Goal: Transaction & Acquisition: Book appointment/travel/reservation

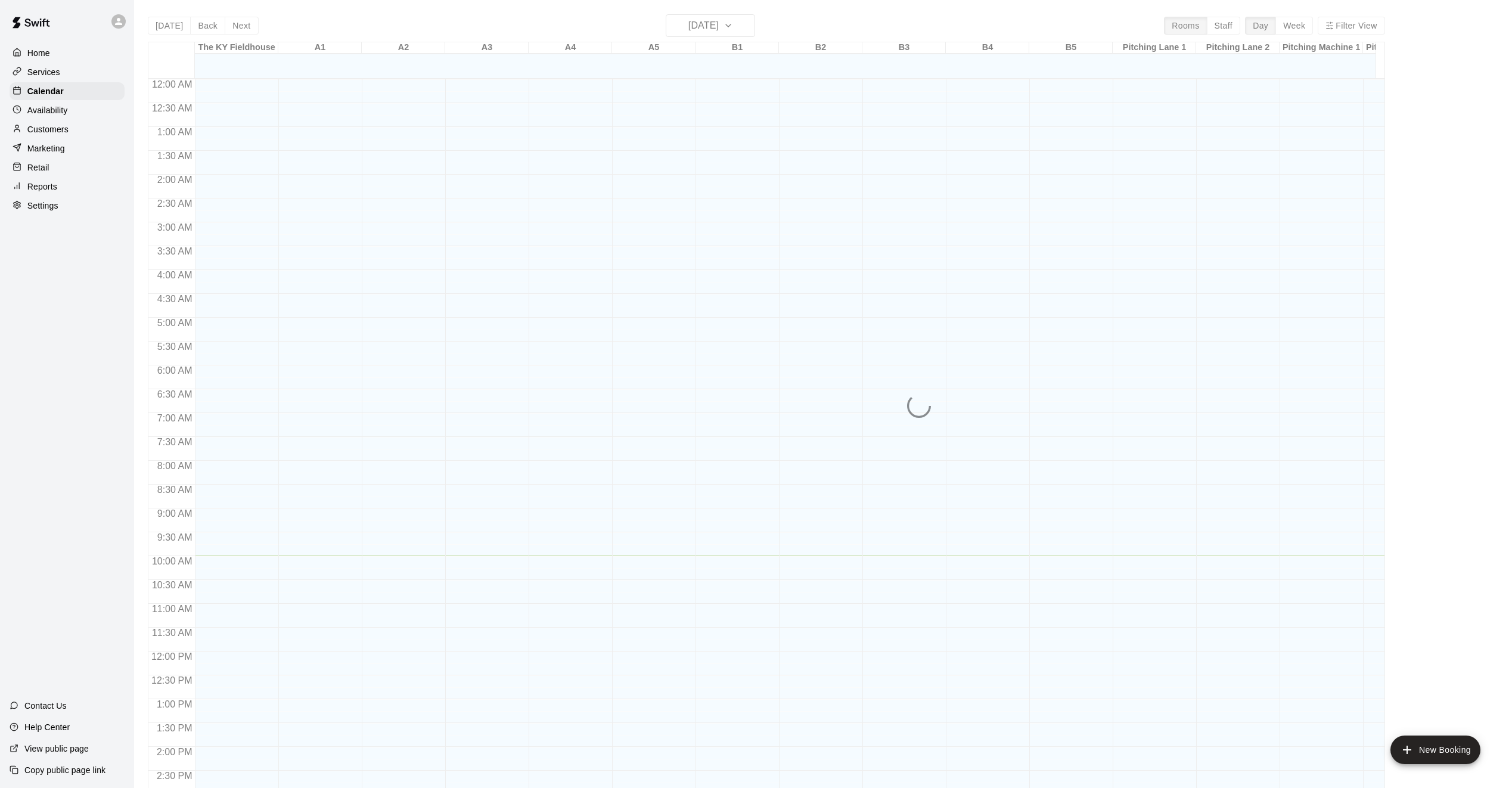
scroll to position [386, 0]
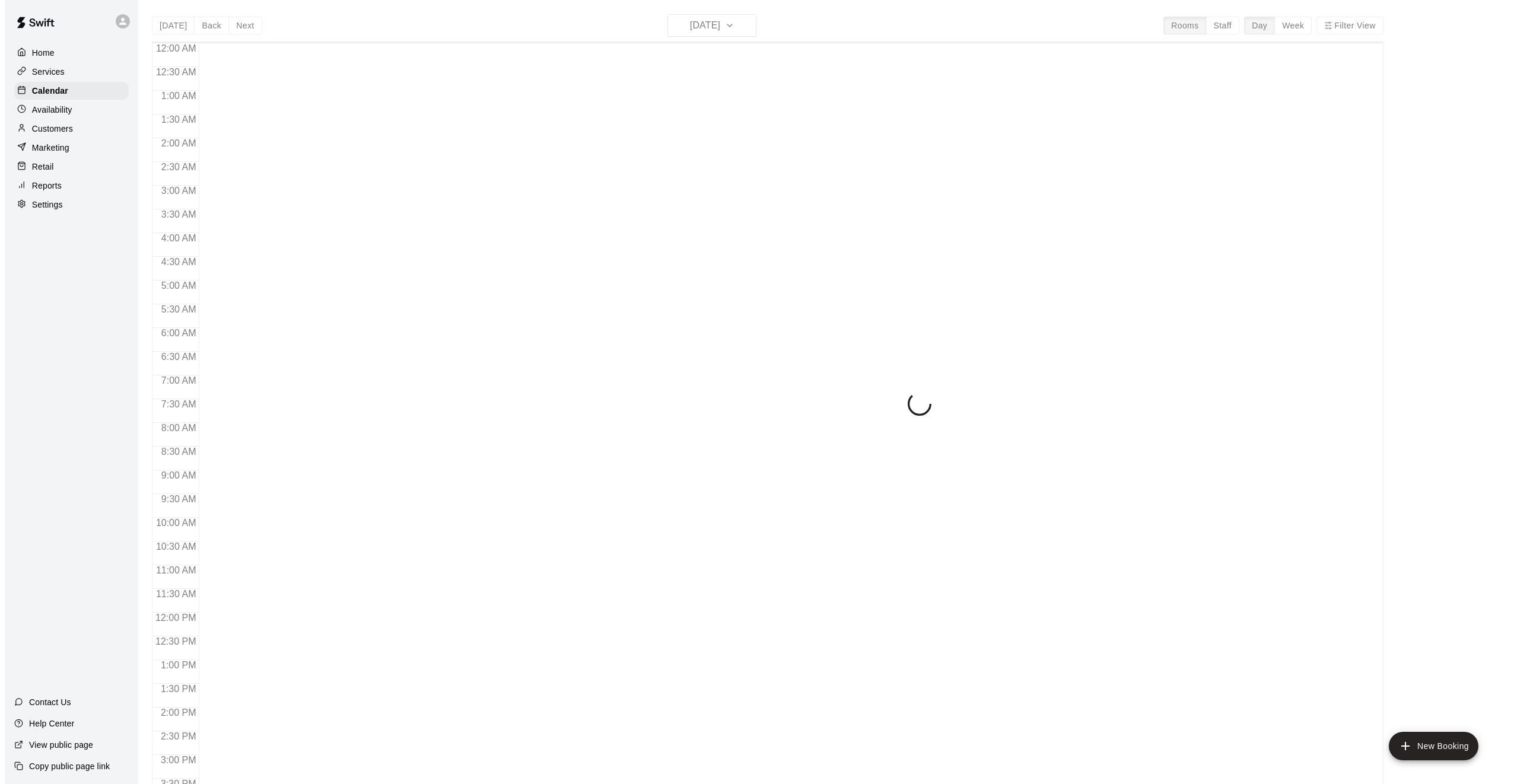
scroll to position [384, 0]
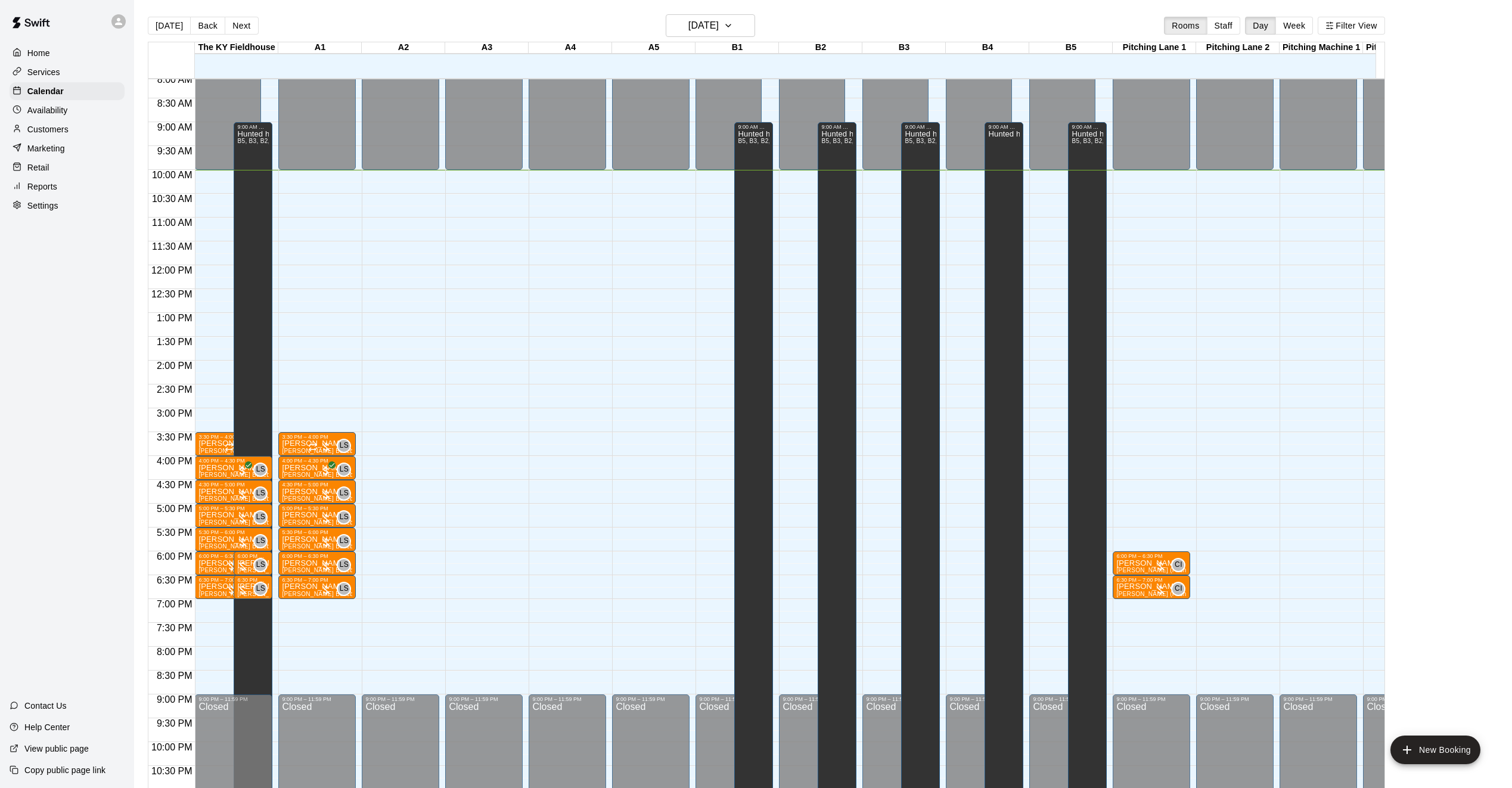
click at [563, 559] on div "12:00 AM – 10:00 AM Closed 9:00 PM – 11:59 PM Closed" at bounding box center [567, 265] width 78 height 1144
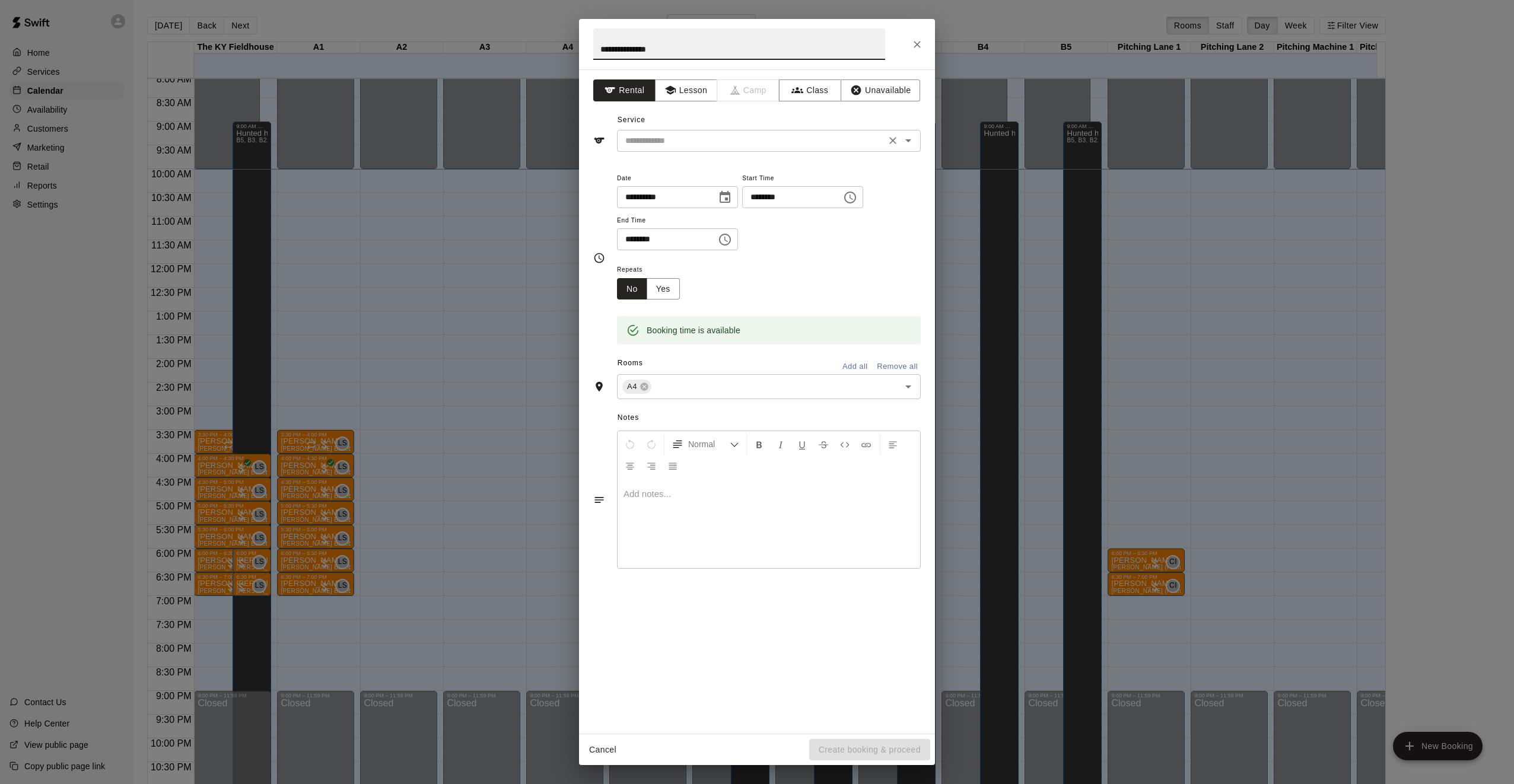
type input "**********"
click at [718, 143] on input "text" at bounding box center [751, 141] width 262 height 15
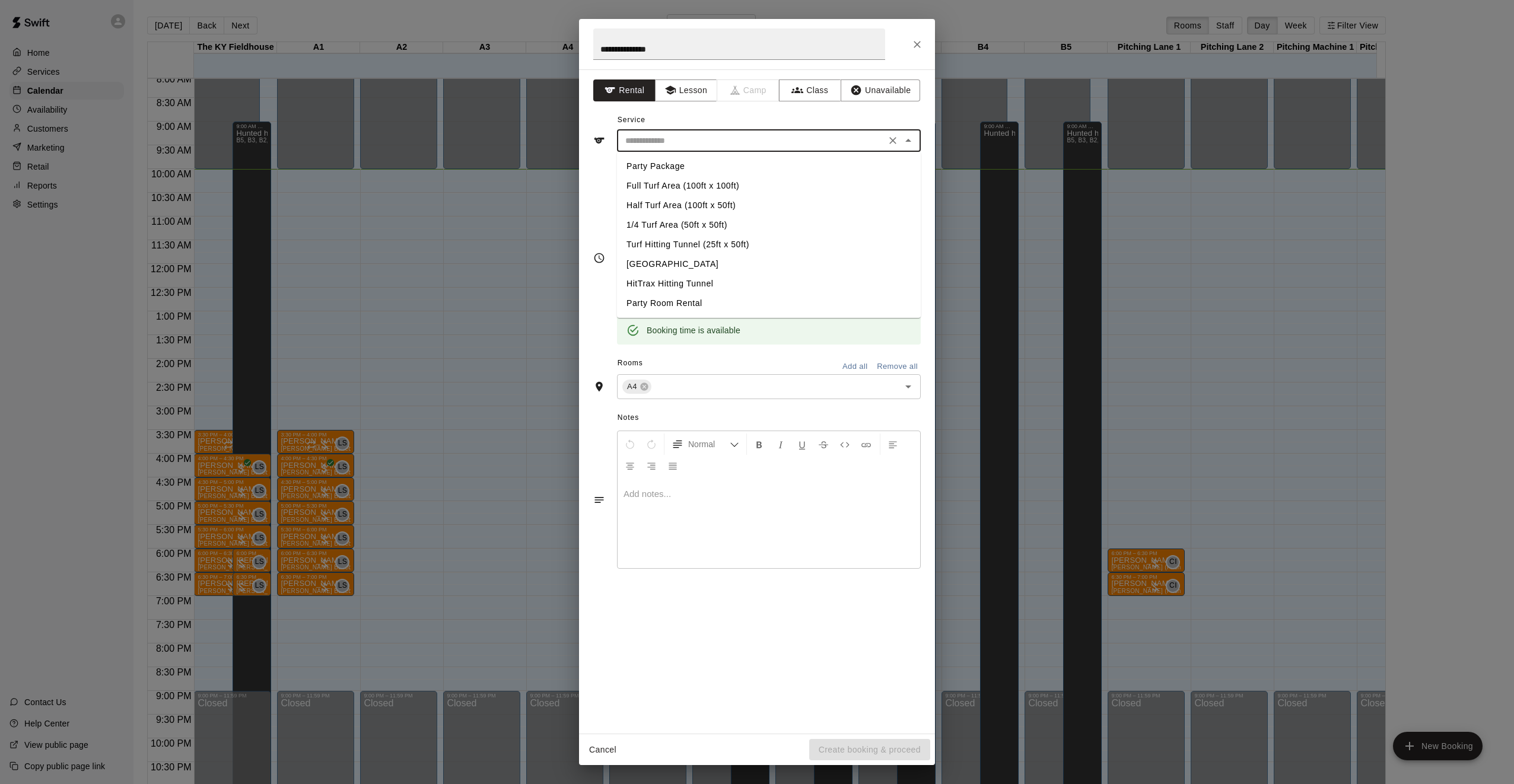
click at [691, 228] on li "1/4 Turf Area (50ft x 50ft)" at bounding box center [769, 225] width 304 height 19
type input "**********"
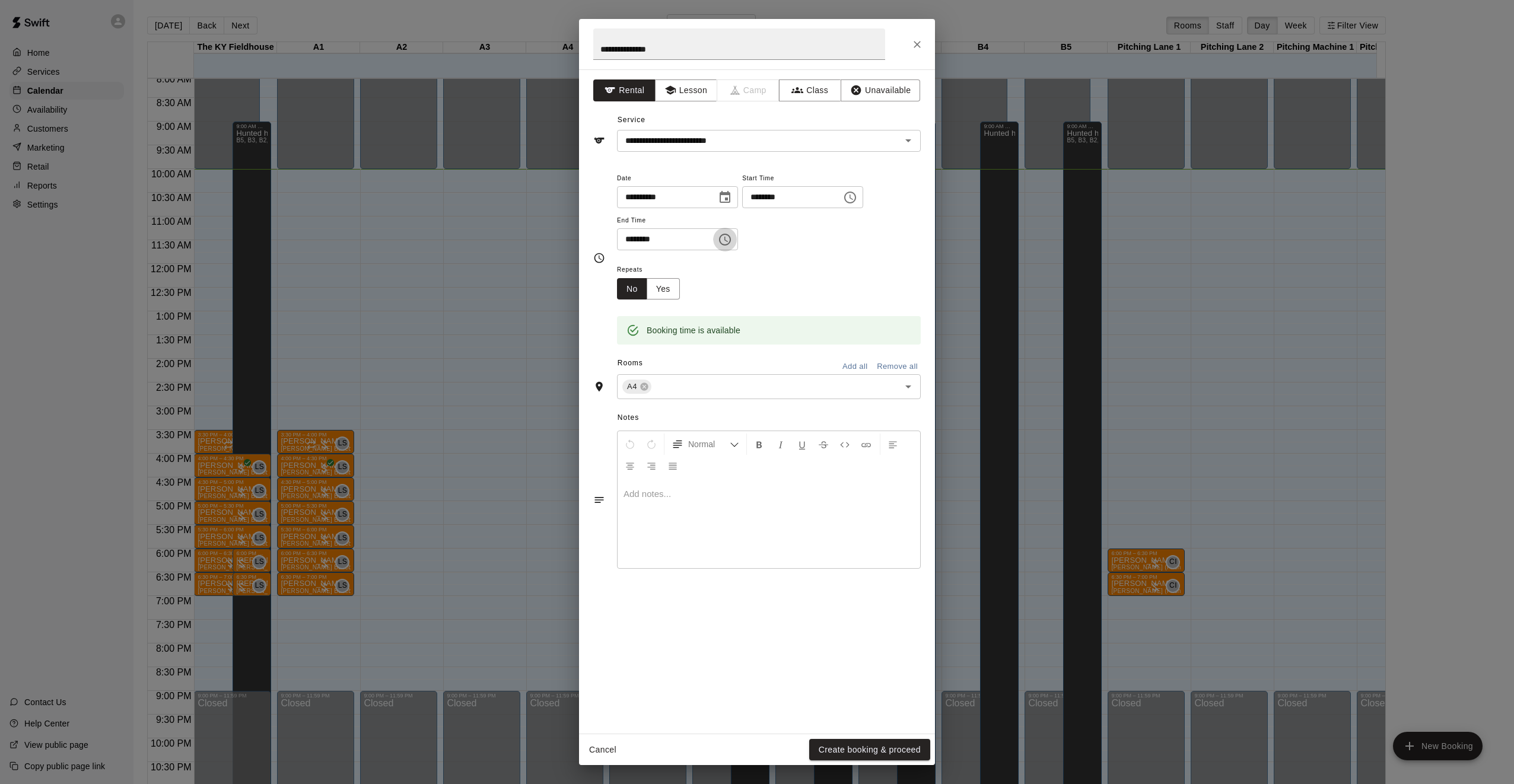
click at [732, 240] on icon "Choose time, selected time is 6:30 PM" at bounding box center [725, 240] width 14 height 14
click at [635, 309] on li "08" at bounding box center [633, 309] width 28 height 22
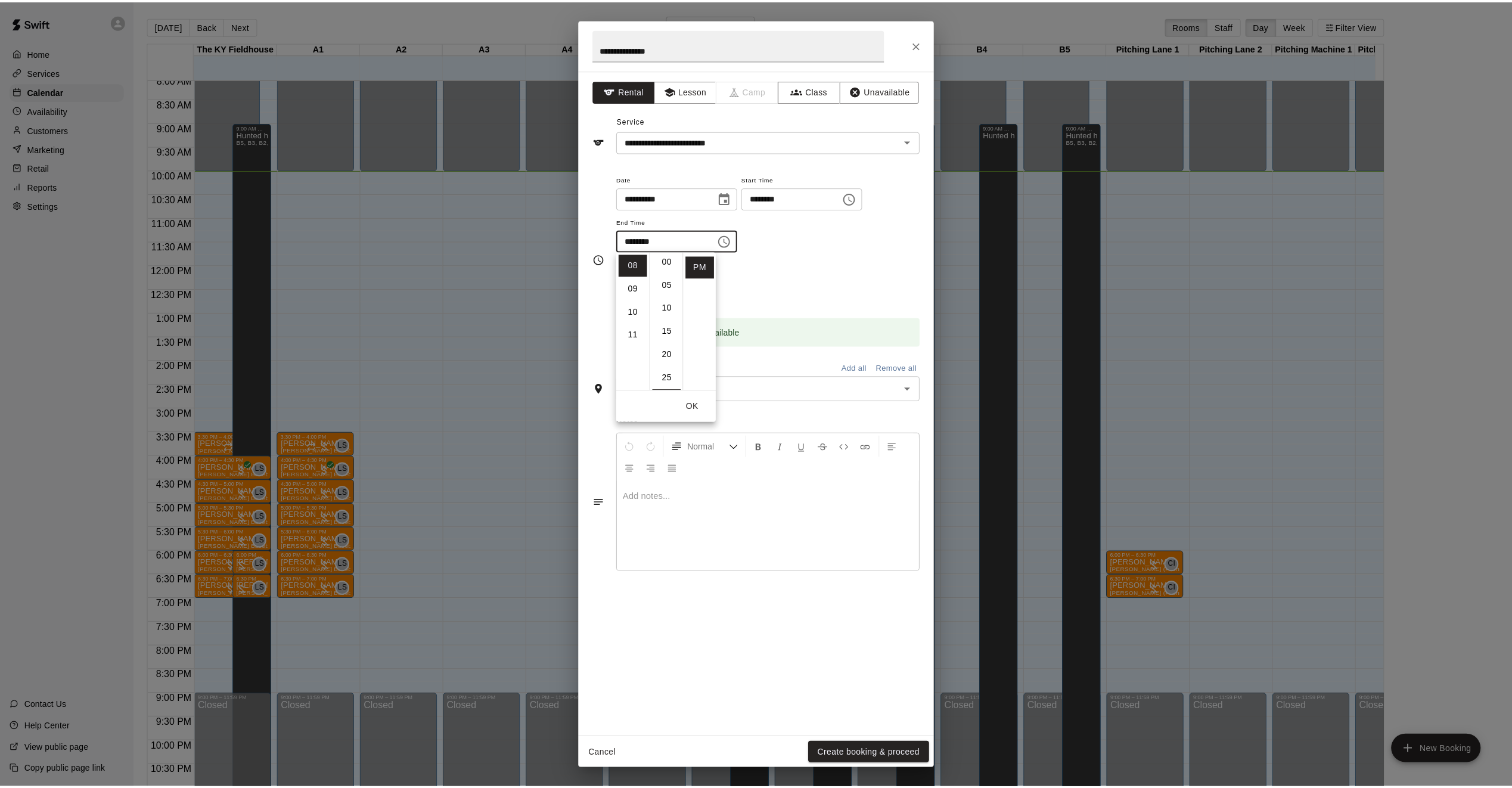
scroll to position [0, 0]
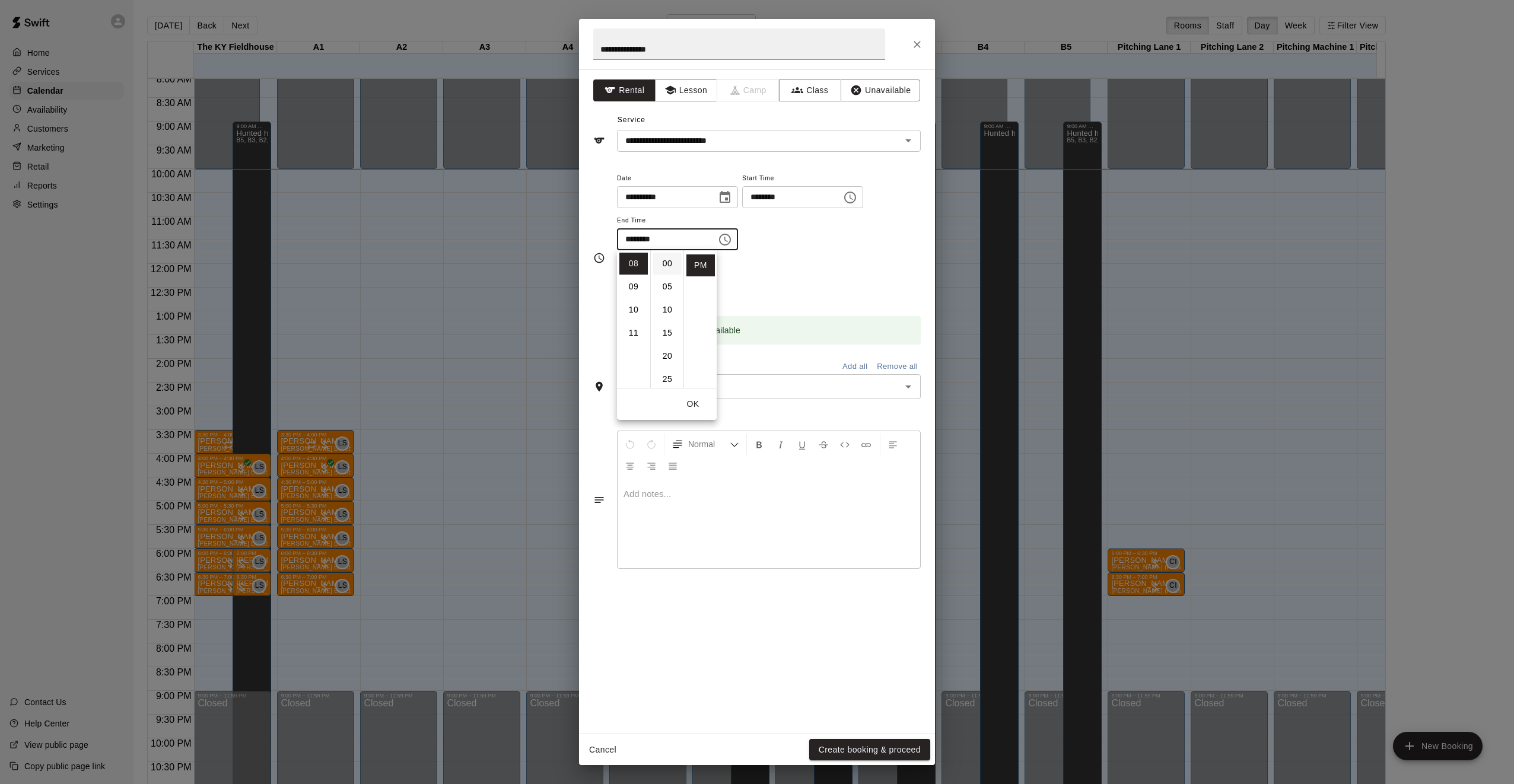
click at [669, 267] on li "00" at bounding box center [667, 263] width 28 height 22
type input "********"
click at [693, 408] on button "OK" at bounding box center [693, 404] width 38 height 22
click at [675, 378] on div "A4 ​" at bounding box center [769, 387] width 304 height 25
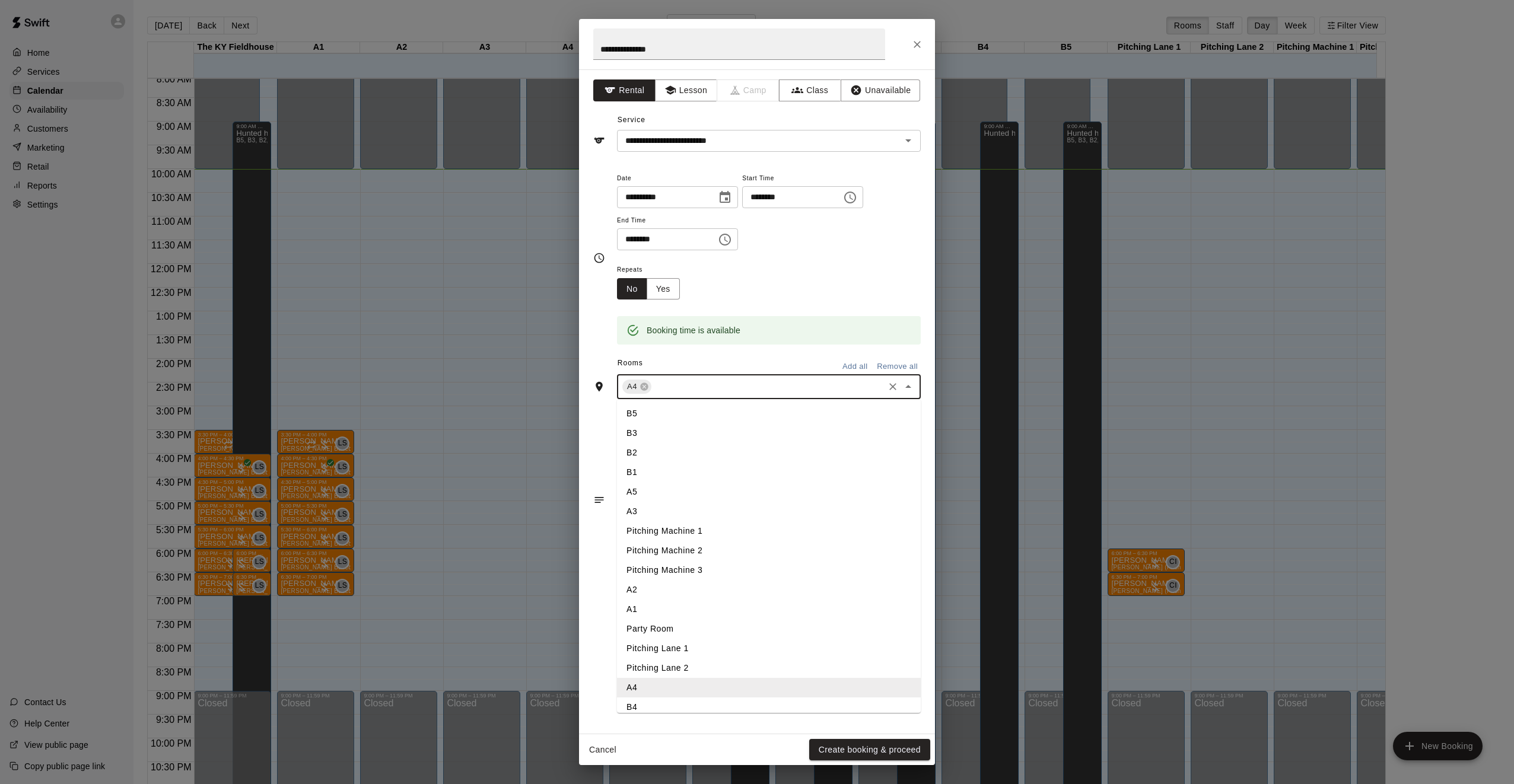
click at [636, 494] on li "A5" at bounding box center [769, 492] width 304 height 19
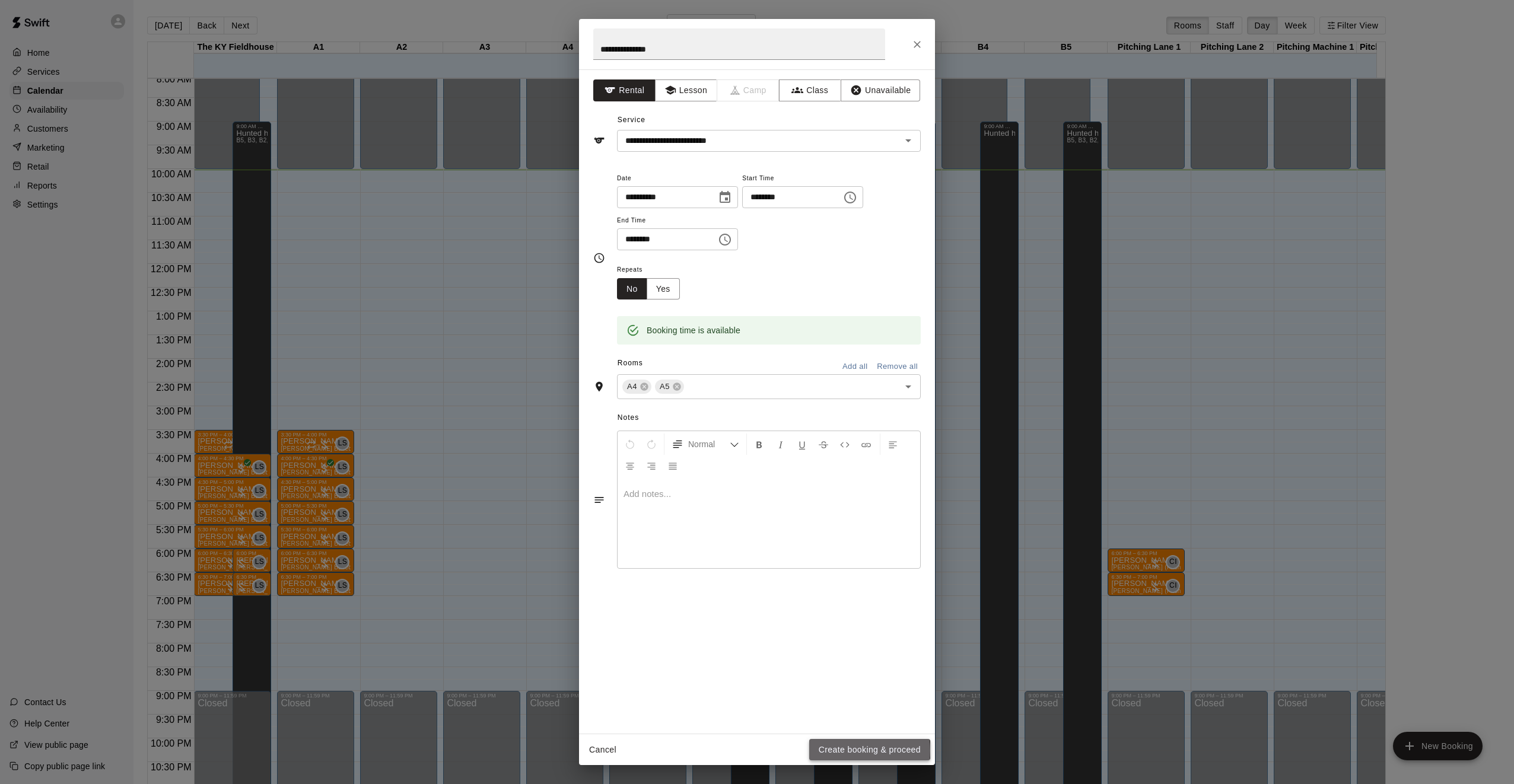
click at [855, 750] on button "Create booking & proceed" at bounding box center [869, 750] width 121 height 22
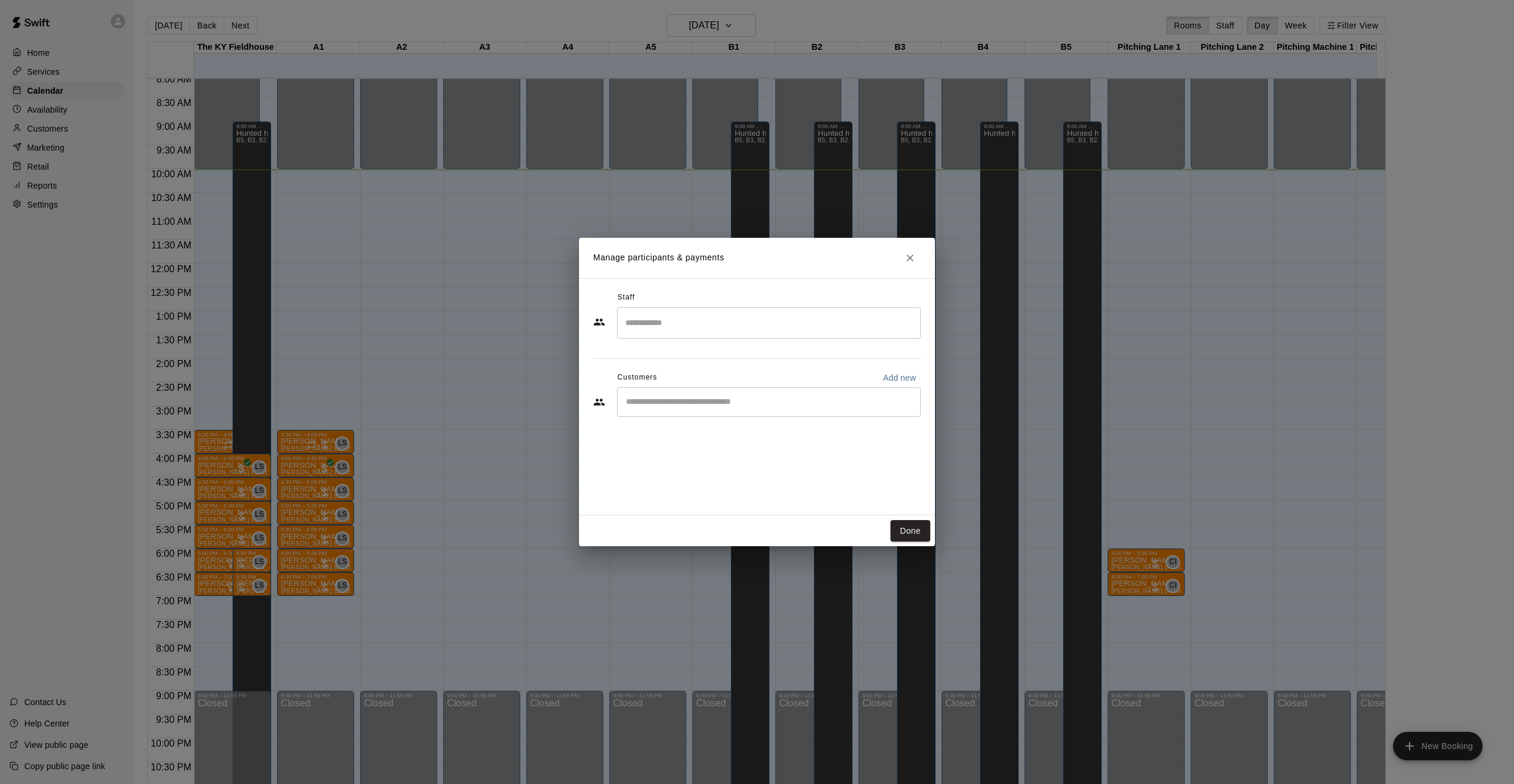
click at [680, 408] on div "​" at bounding box center [769, 401] width 304 height 29
type input "*****"
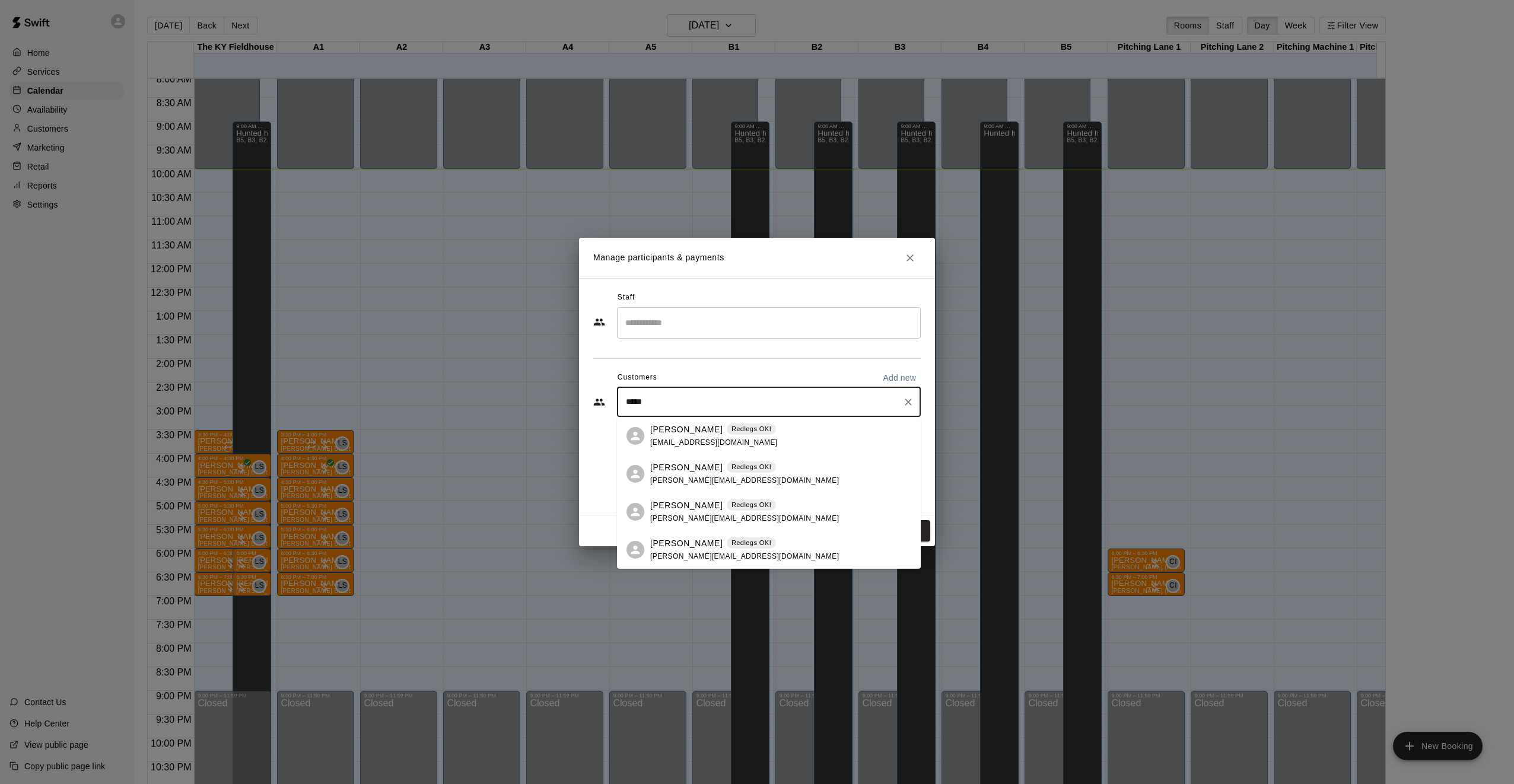
click at [754, 477] on div "[PERSON_NAME] Redlegs OKI [EMAIL_ADDRESS][DOMAIN_NAME]" at bounding box center [781, 474] width 261 height 26
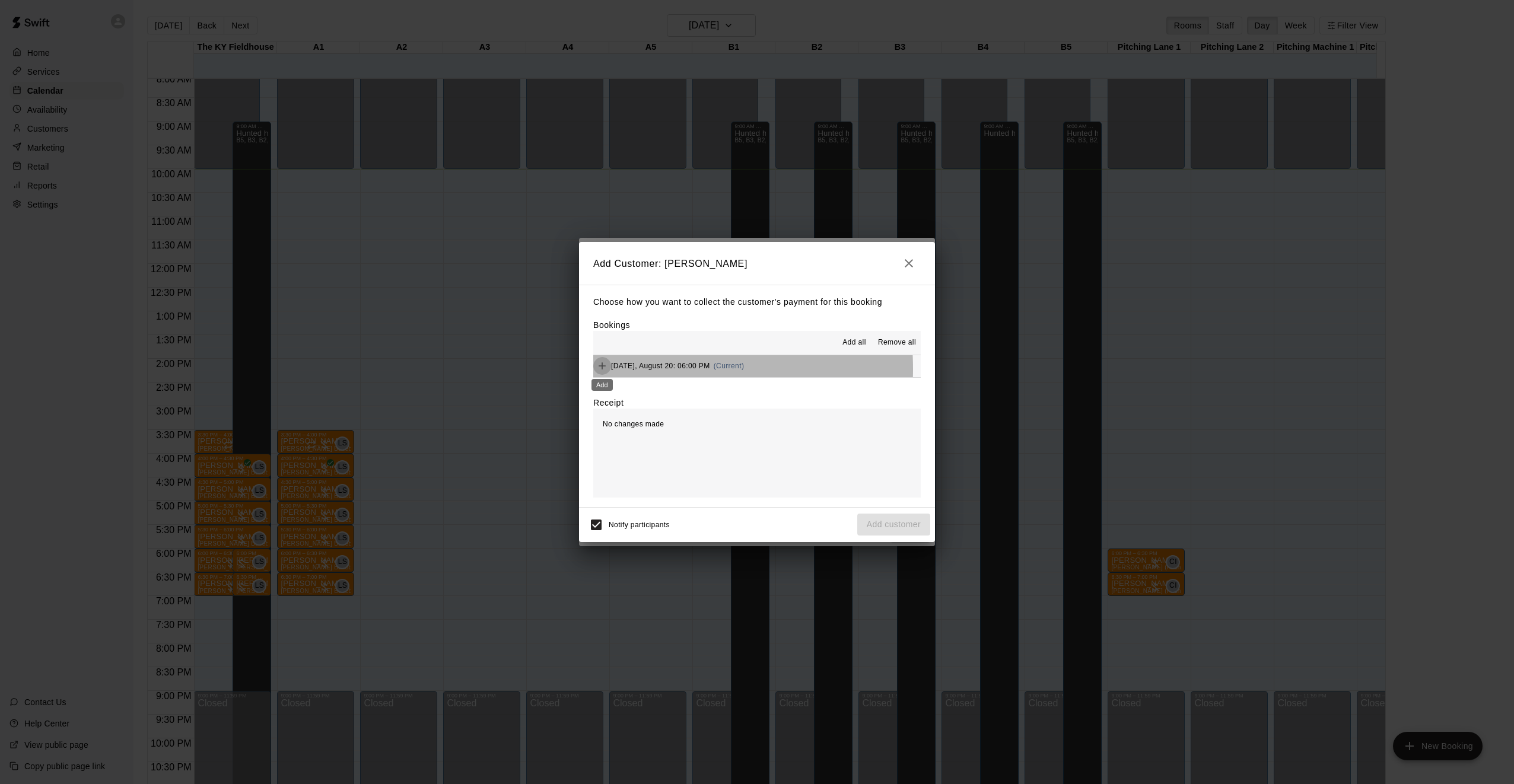
click at [604, 370] on icon "Add" at bounding box center [602, 366] width 12 height 12
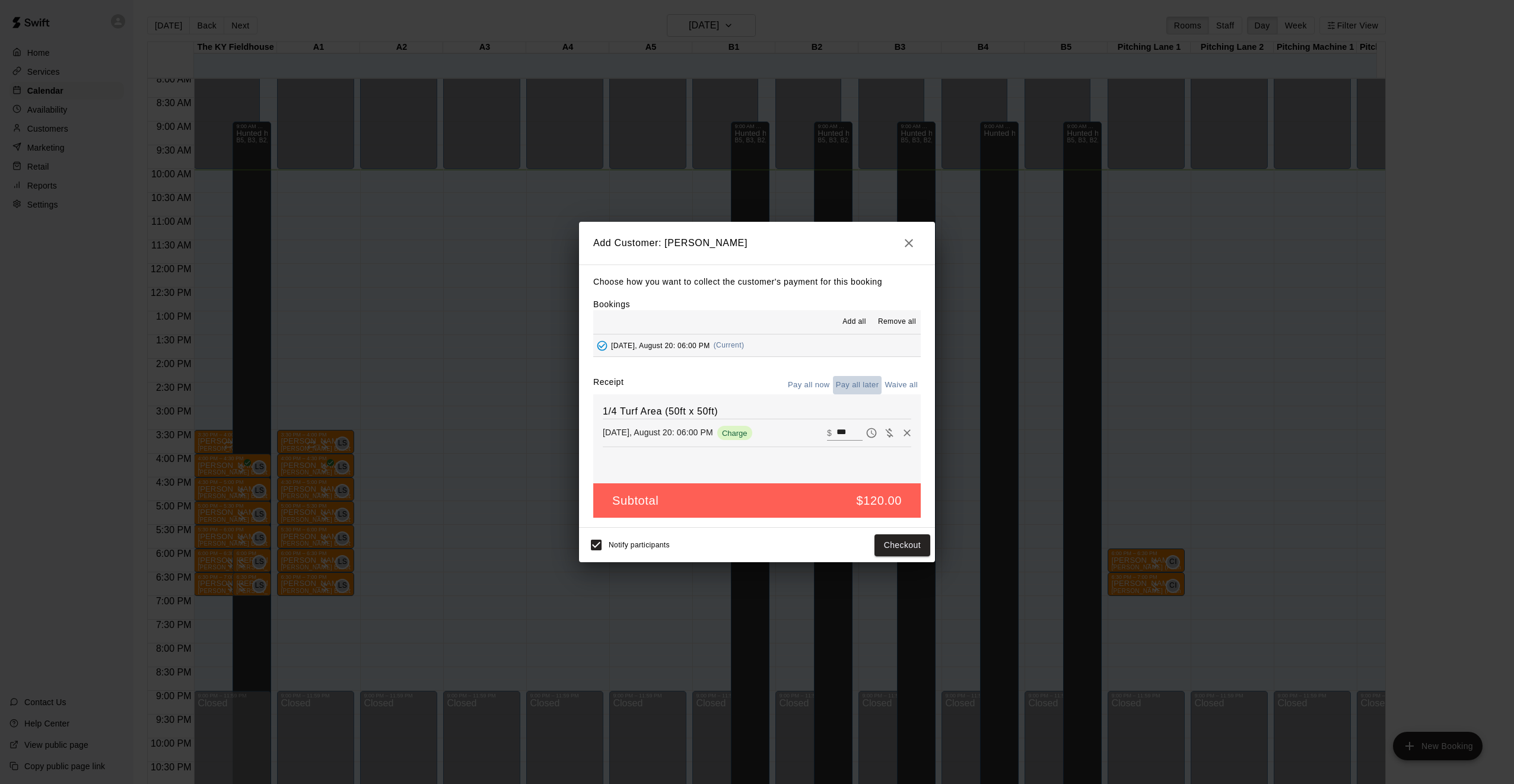
click at [860, 385] on button "Pay all later" at bounding box center [857, 384] width 49 height 18
click at [898, 546] on button "Add customer" at bounding box center [893, 545] width 73 height 22
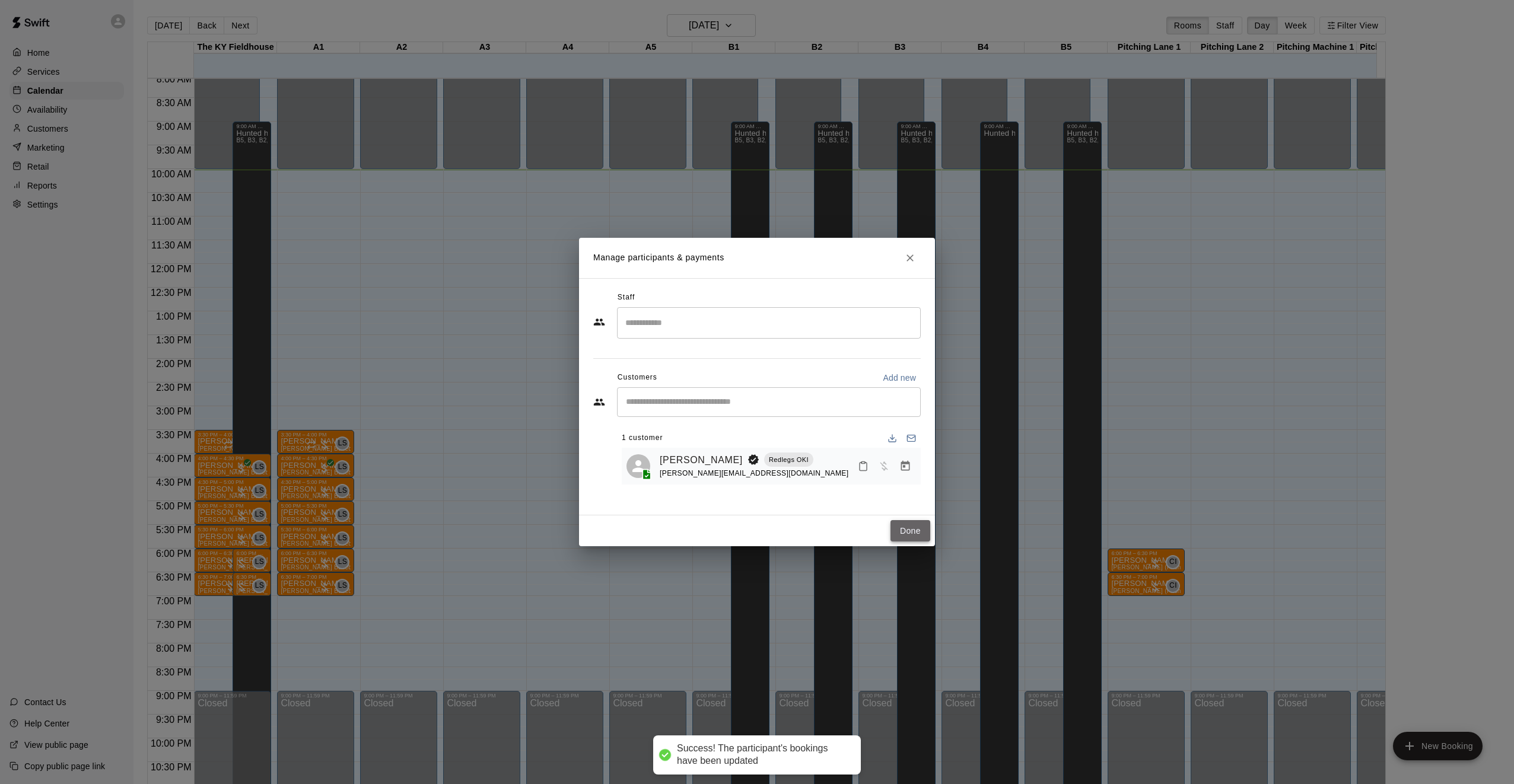
click at [909, 527] on button "Done" at bounding box center [910, 531] width 40 height 22
